Goal: Task Accomplishment & Management: Complete application form

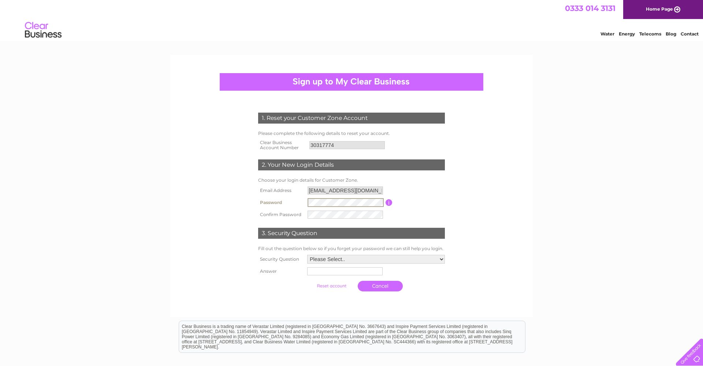
scroll to position [0, 0]
click at [441, 260] on select "Please Select.. In what town or city was your first job? In what town or city d…" at bounding box center [376, 259] width 138 height 9
select select "5"
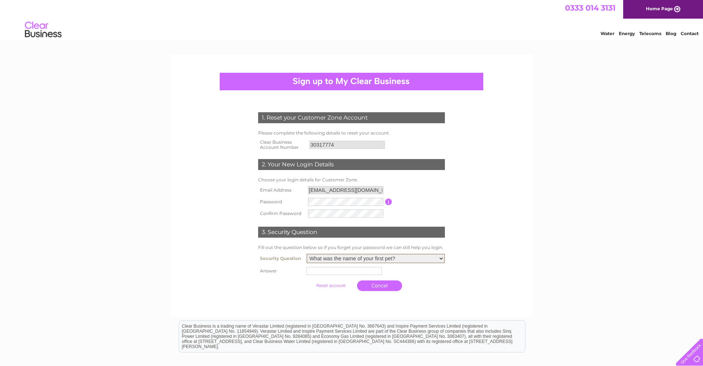
click at [366, 274] on input "text" at bounding box center [343, 271] width 75 height 8
type input "Dolly"
click at [336, 287] on input "submit" at bounding box center [331, 285] width 45 height 10
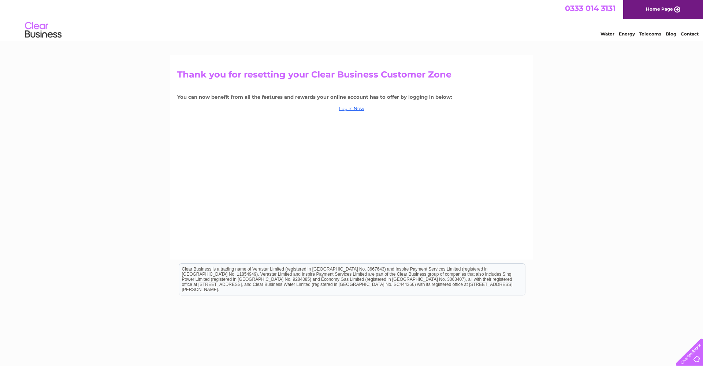
scroll to position [1, 0]
click at [350, 107] on link "Log in Now" at bounding box center [351, 107] width 25 height 5
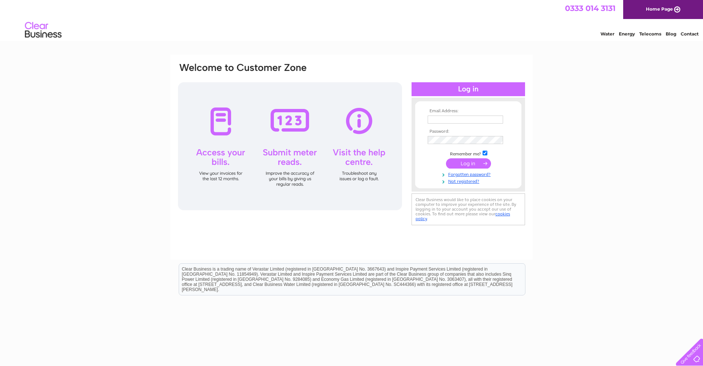
type input "ldewen@gmail.com"
click at [482, 163] on input "submit" at bounding box center [468, 164] width 45 height 10
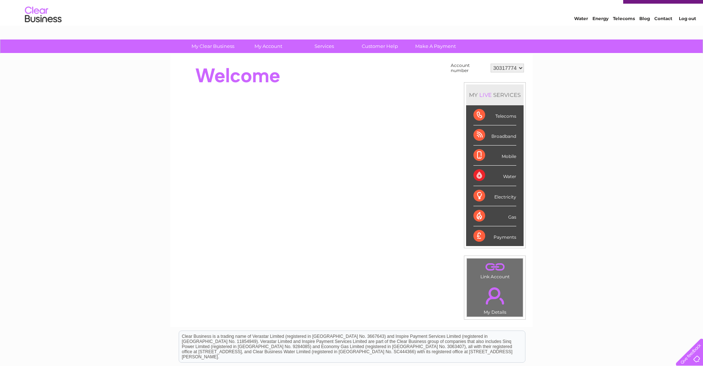
scroll to position [19, 0]
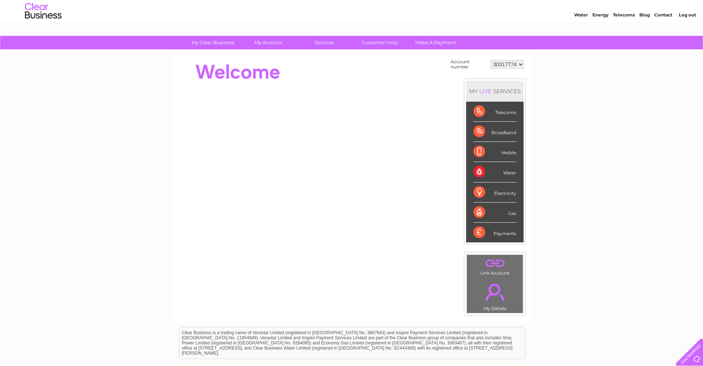
click at [479, 111] on div "Telecoms" at bounding box center [494, 112] width 43 height 20
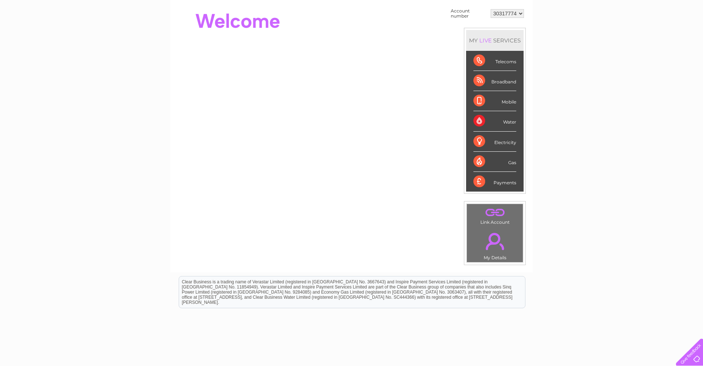
scroll to position [0, 0]
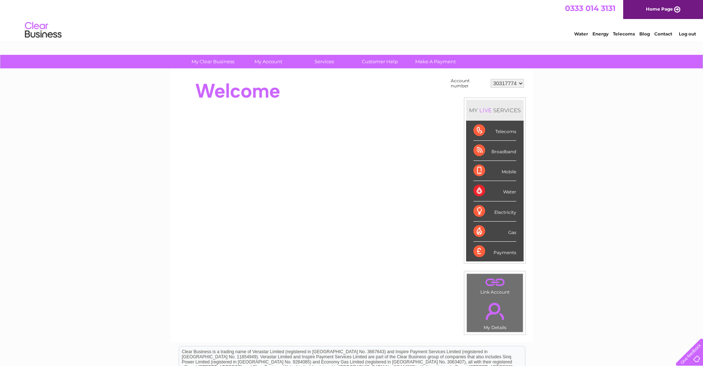
click at [481, 130] on div "Telecoms" at bounding box center [494, 131] width 43 height 20
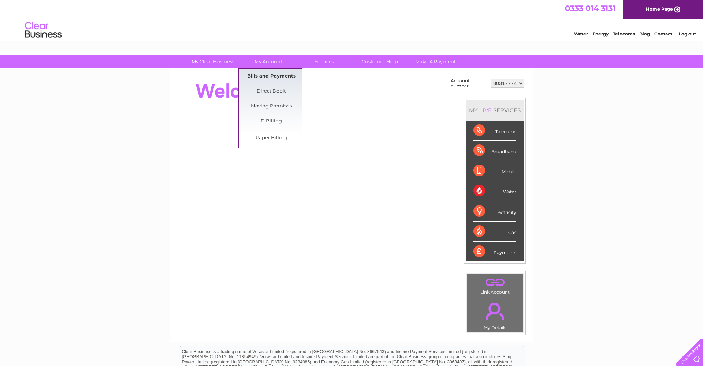
click at [259, 75] on link "Bills and Payments" at bounding box center [271, 76] width 60 height 15
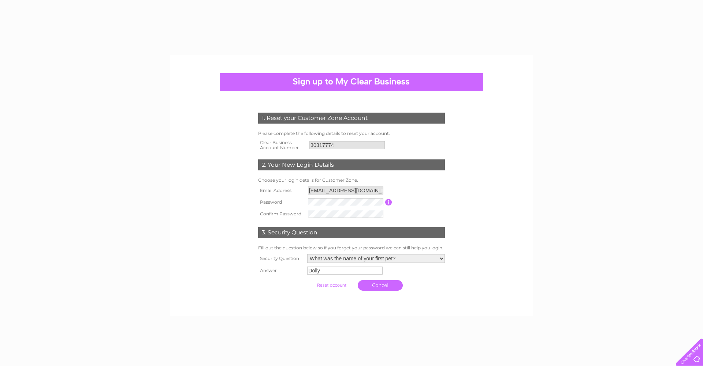
select select "5"
